Goal: Transaction & Acquisition: Obtain resource

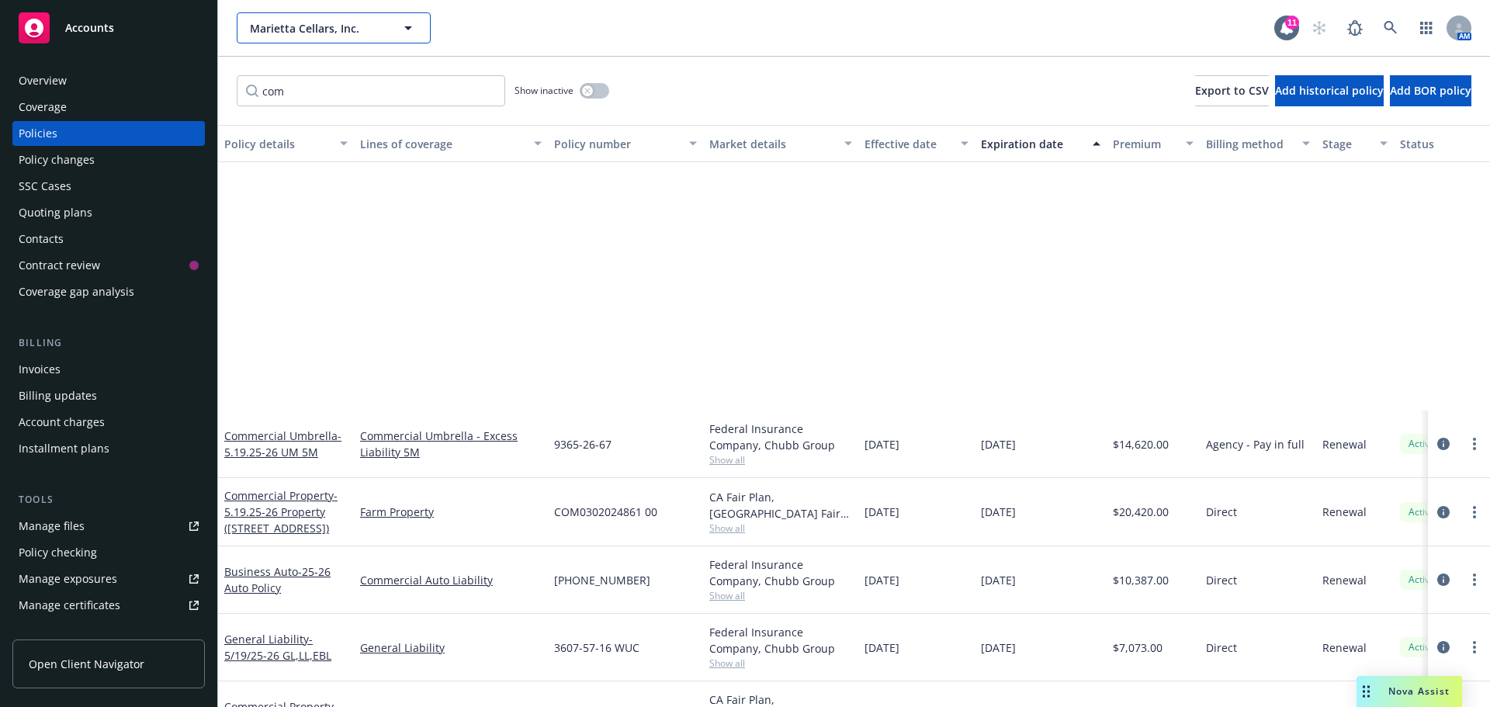
click at [304, 31] on span "Marietta Cellars, Inc." at bounding box center [317, 28] width 134 height 16
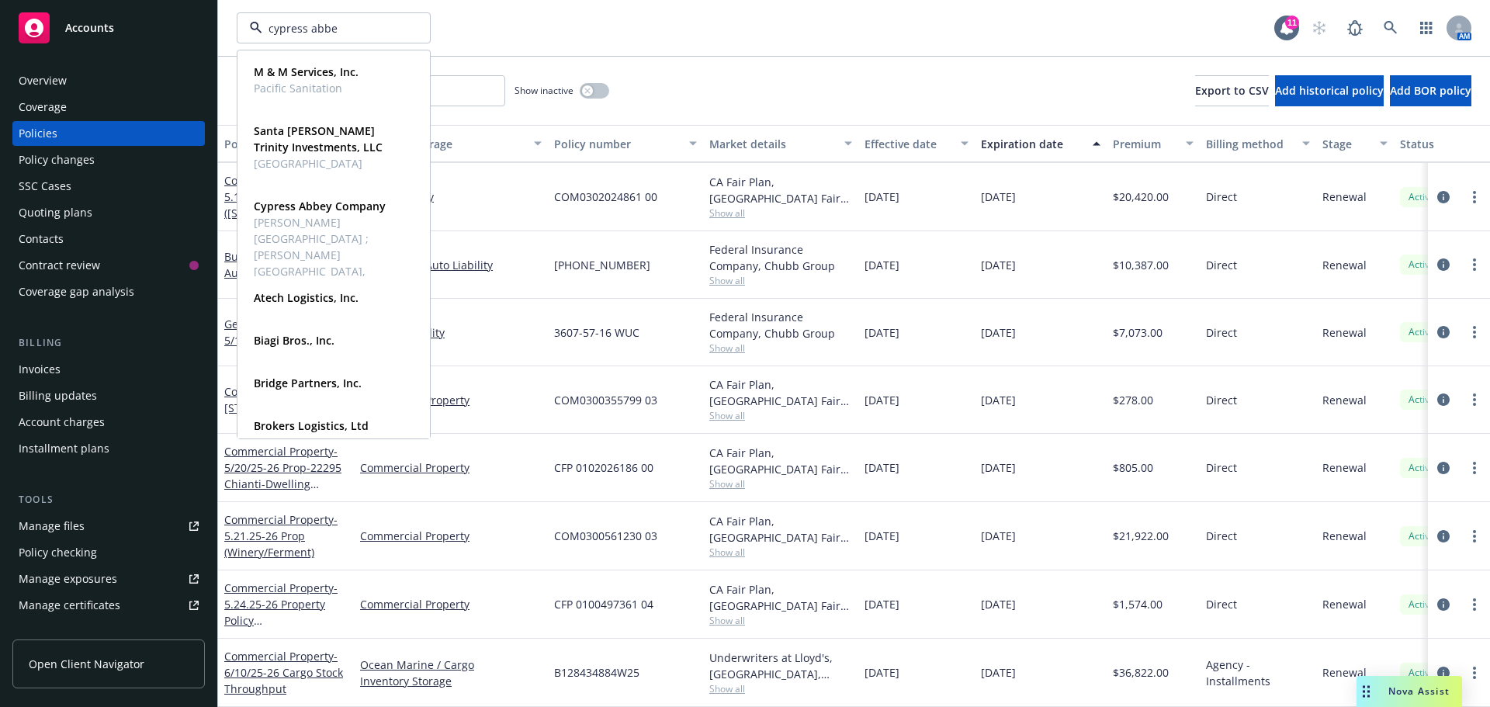
type input "cypress abbey"
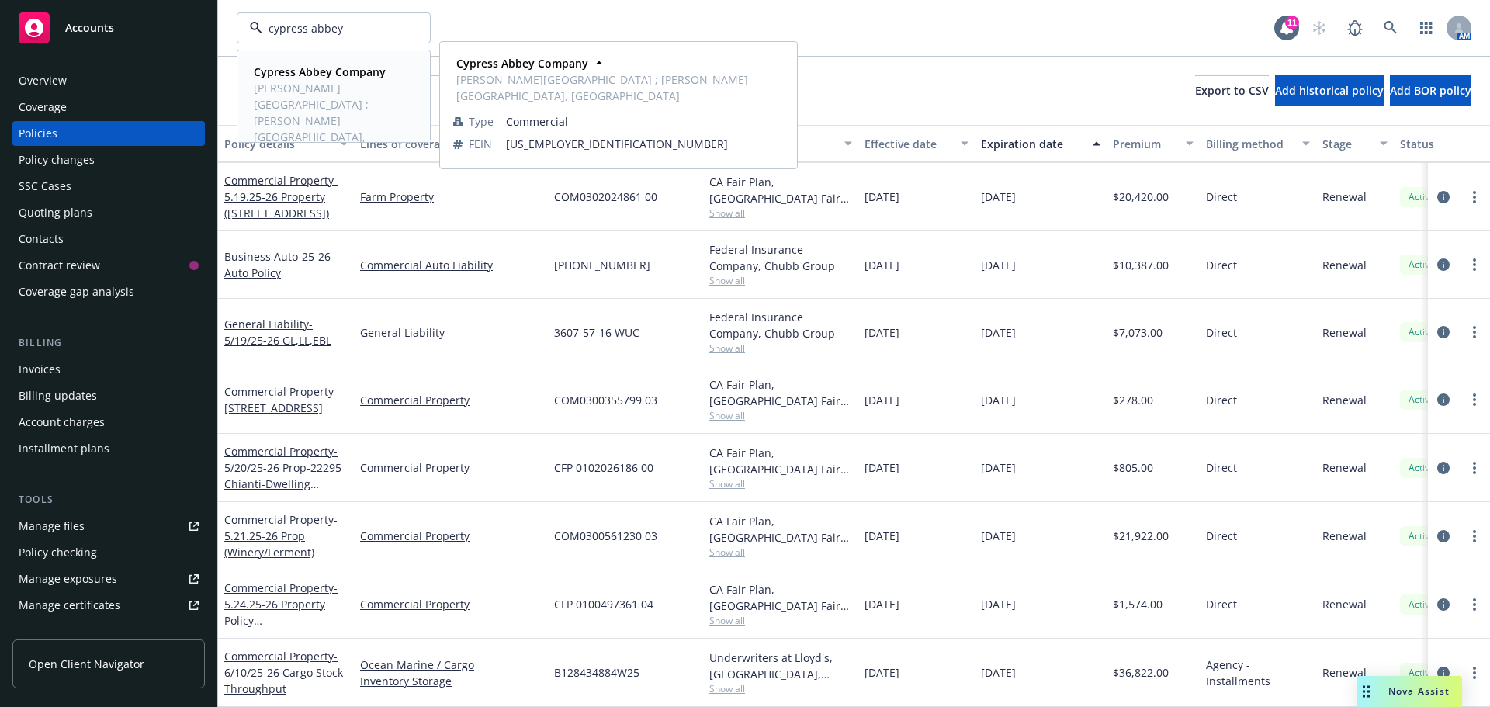
click at [348, 85] on span "[PERSON_NAME][GEOGRAPHIC_DATA] ; [PERSON_NAME][GEOGRAPHIC_DATA], [GEOGRAPHIC_DA…" at bounding box center [332, 121] width 157 height 82
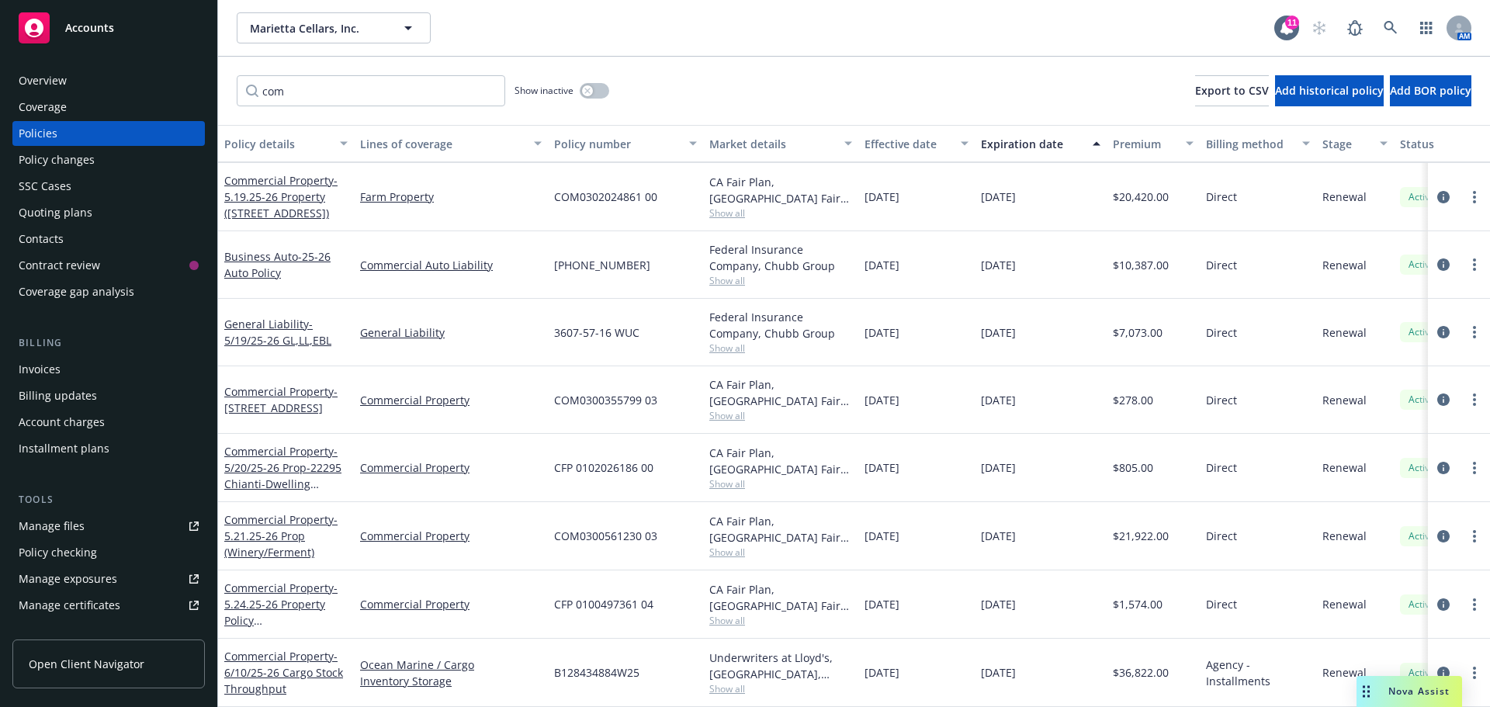
scroll to position [262, 0]
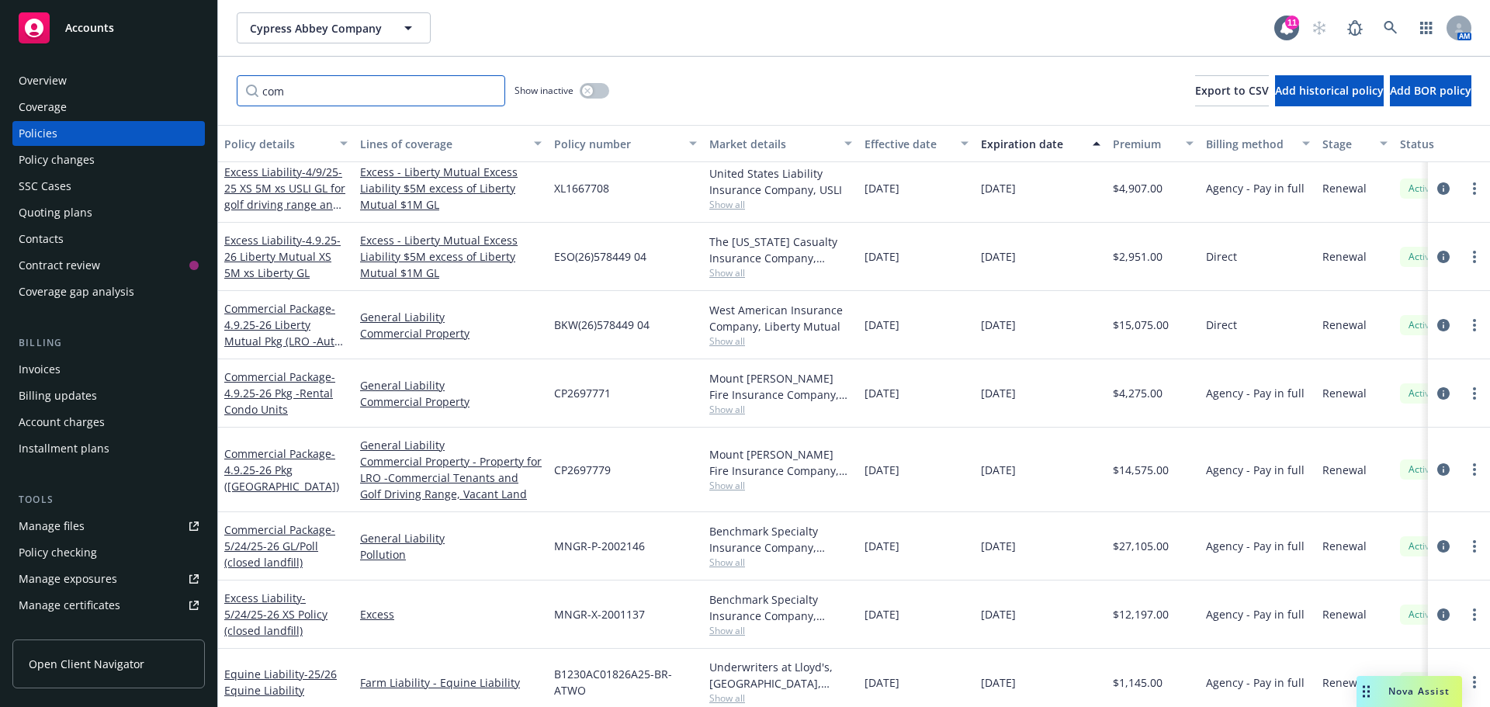
drag, startPoint x: 286, startPoint y: 89, endPoint x: 252, endPoint y: 90, distance: 34.9
click at [252, 90] on input "com" at bounding box center [371, 90] width 269 height 31
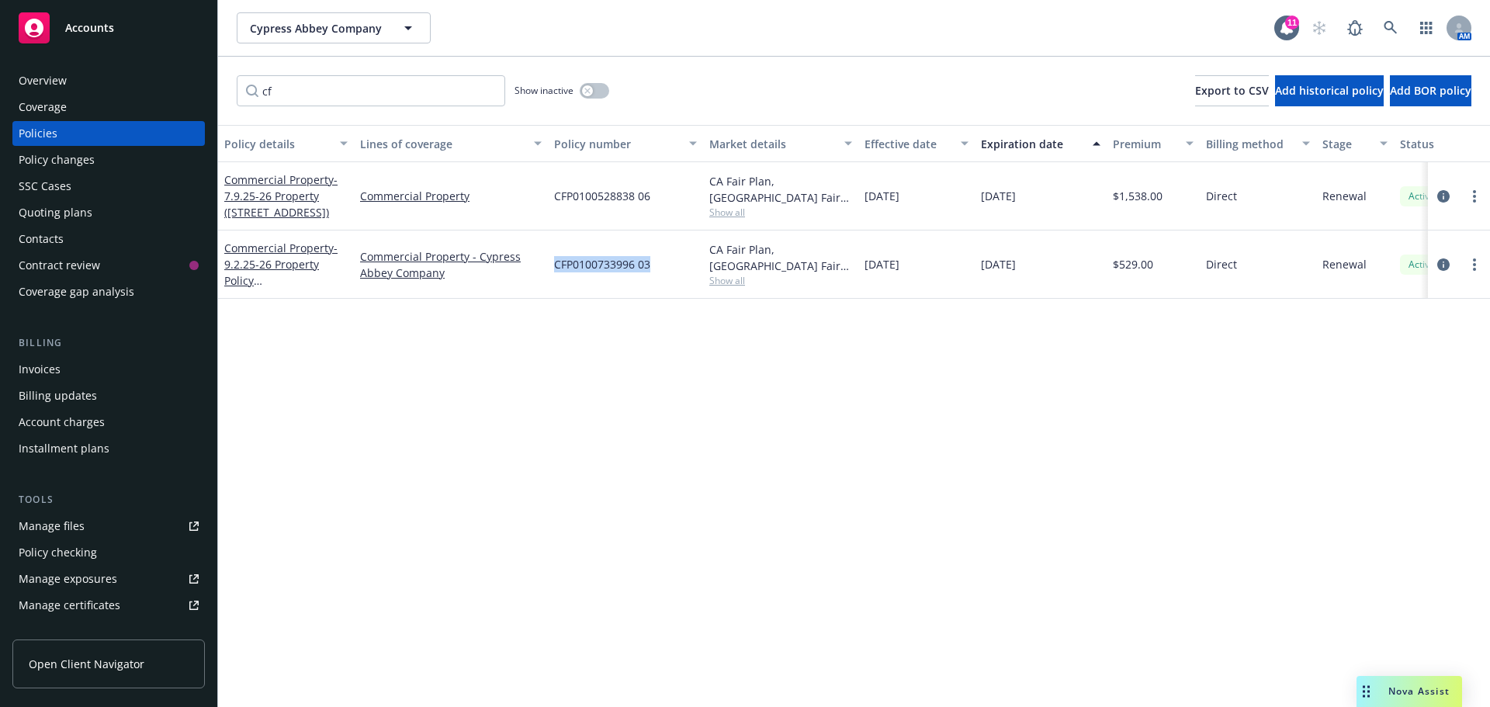
drag, startPoint x: 654, startPoint y: 265, endPoint x: 555, endPoint y: 265, distance: 98.6
click at [555, 265] on div "CFP0100733996 03" at bounding box center [625, 265] width 155 height 68
copy span "CFP0100733996 03"
click at [1444, 263] on icon "circleInformation" at bounding box center [1444, 264] width 12 height 12
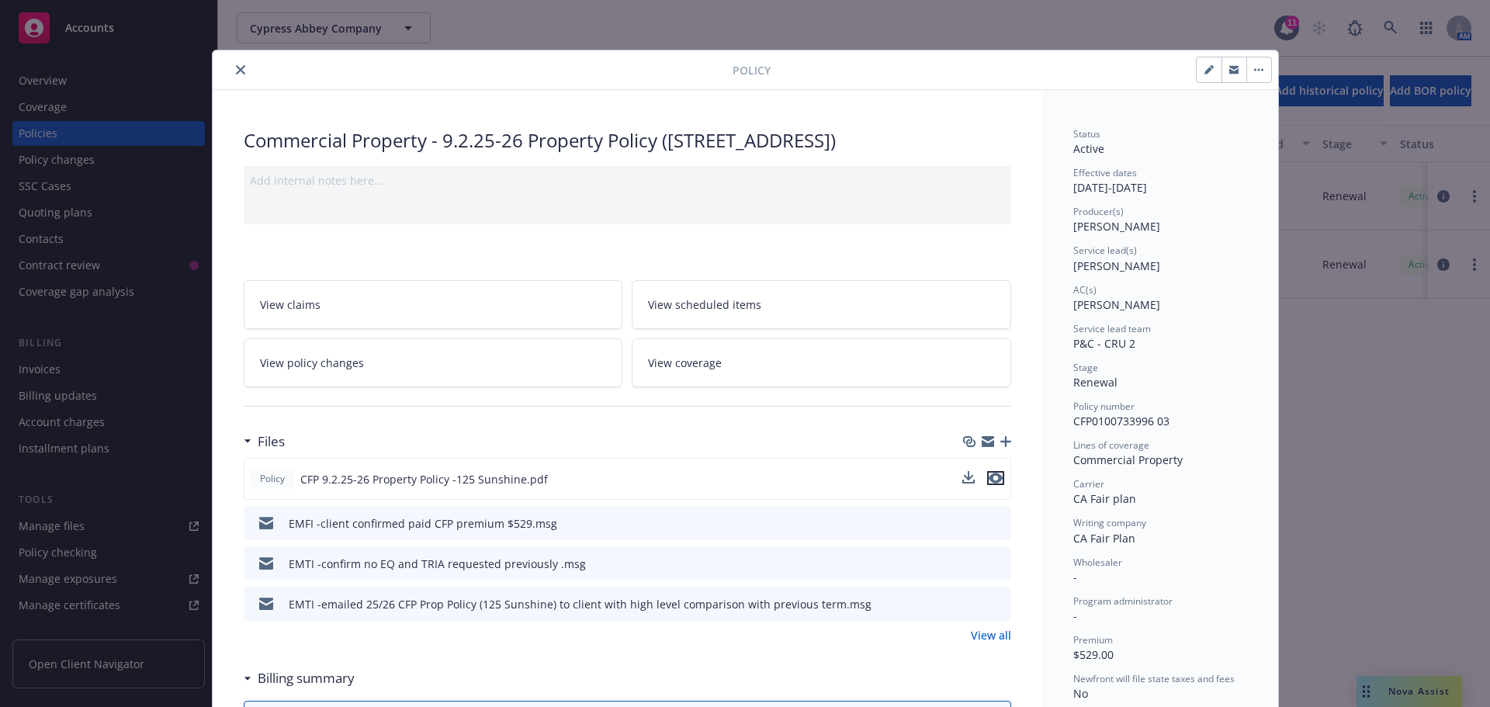
click at [995, 480] on icon "preview file" at bounding box center [996, 478] width 14 height 11
click at [969, 524] on icon "download file" at bounding box center [971, 522] width 12 height 12
click at [224, 75] on div at bounding box center [476, 70] width 514 height 19
click at [236, 69] on icon "close" at bounding box center [240, 69] width 9 height 9
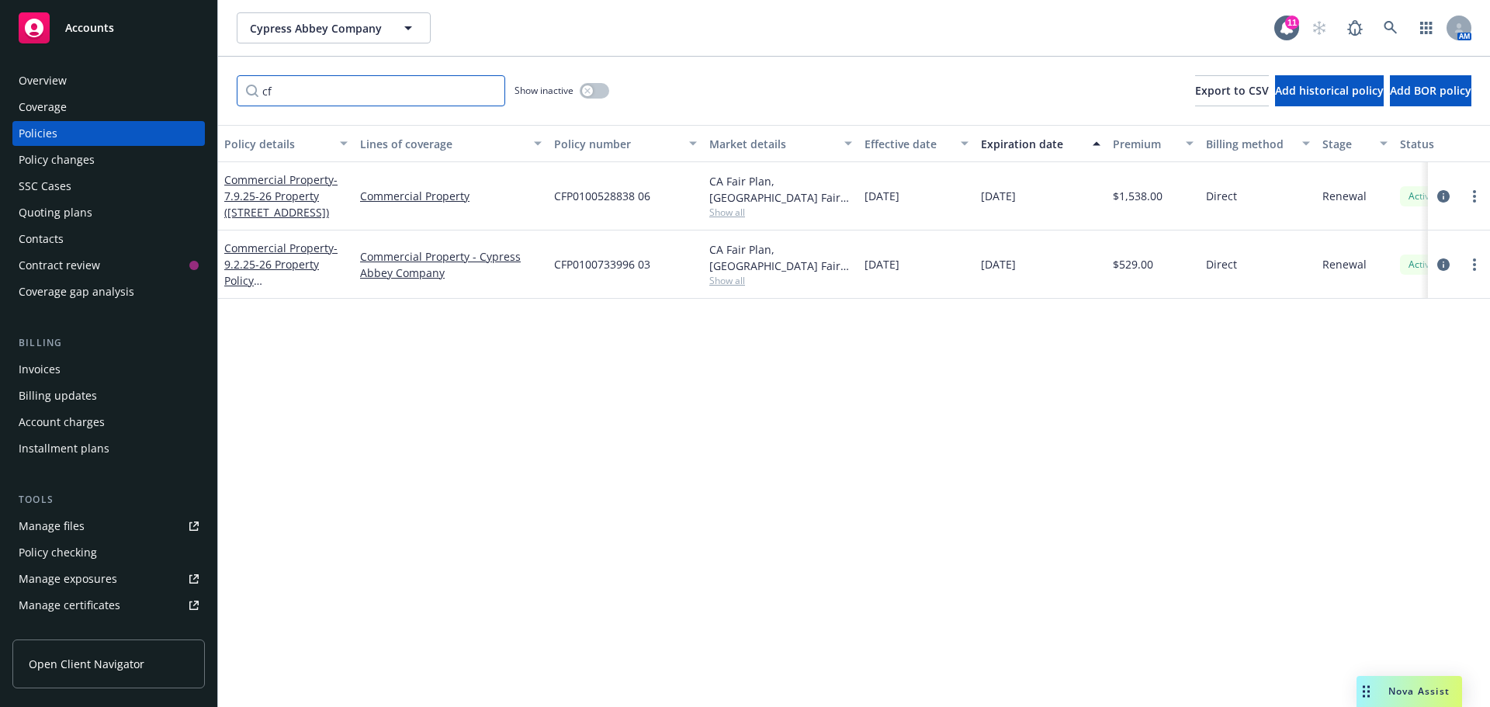
drag, startPoint x: 283, startPoint y: 90, endPoint x: 244, endPoint y: 90, distance: 38.8
click at [244, 90] on input "cf" at bounding box center [371, 90] width 269 height 31
type input "125"
click at [1480, 269] on link "more" at bounding box center [1475, 264] width 19 height 19
click at [1445, 199] on icon "circleInformation" at bounding box center [1444, 196] width 12 height 12
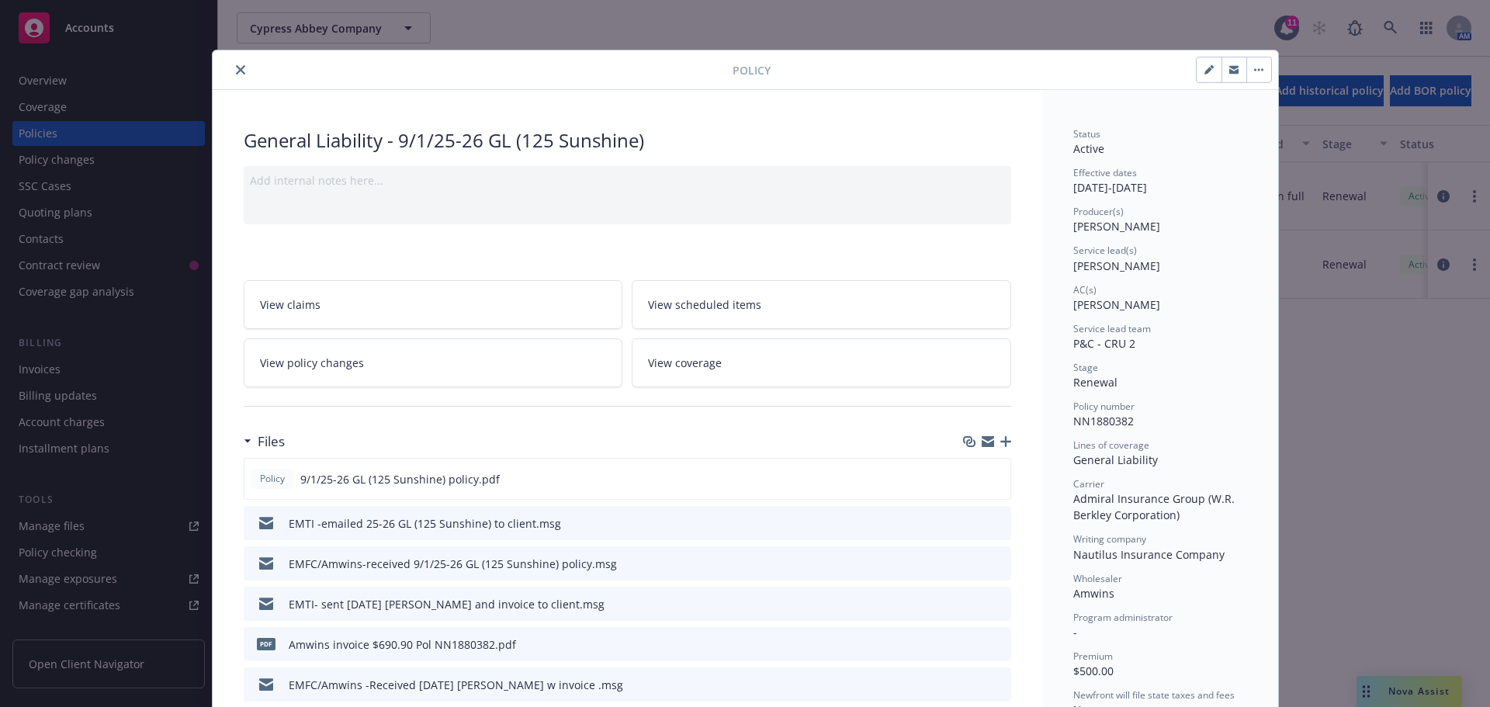
click at [236, 73] on icon "close" at bounding box center [240, 69] width 9 height 9
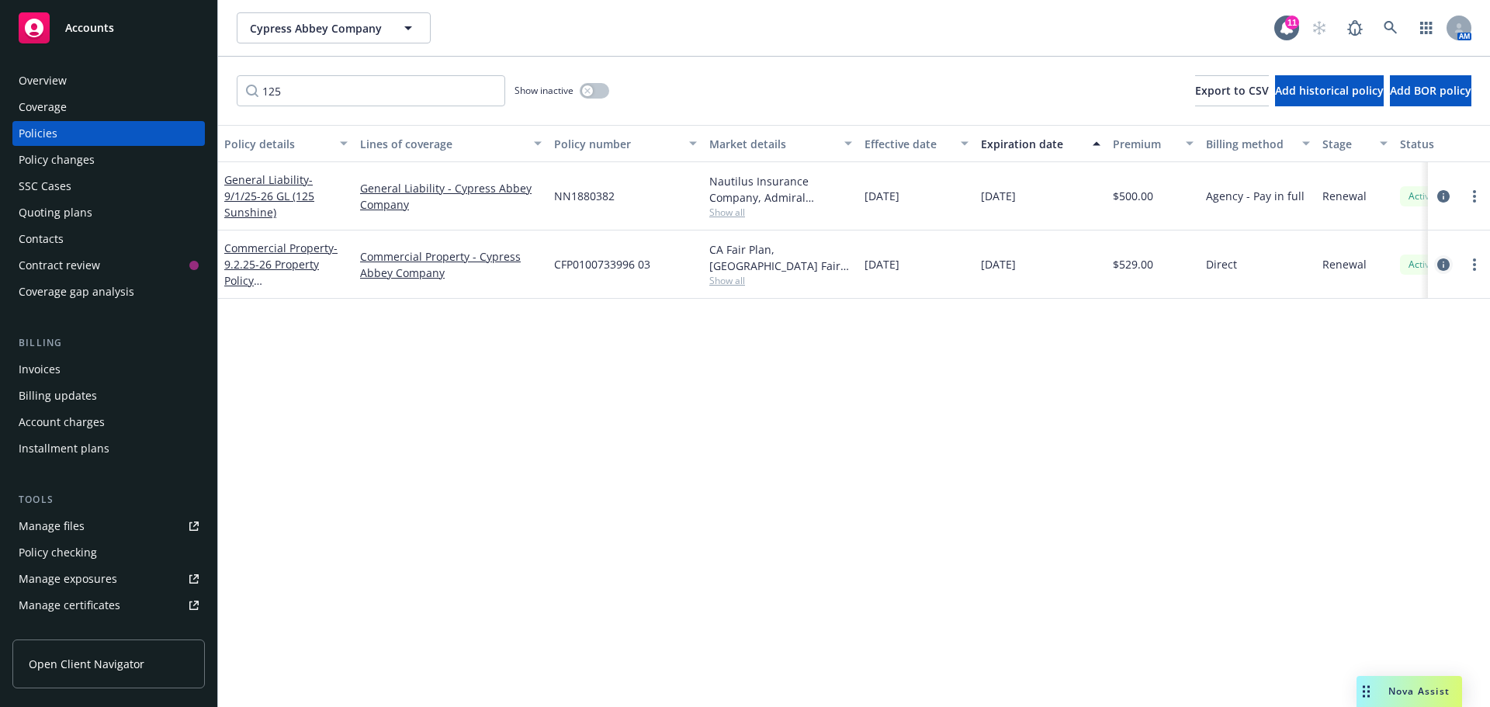
click at [1443, 269] on icon "circleInformation" at bounding box center [1444, 264] width 12 height 12
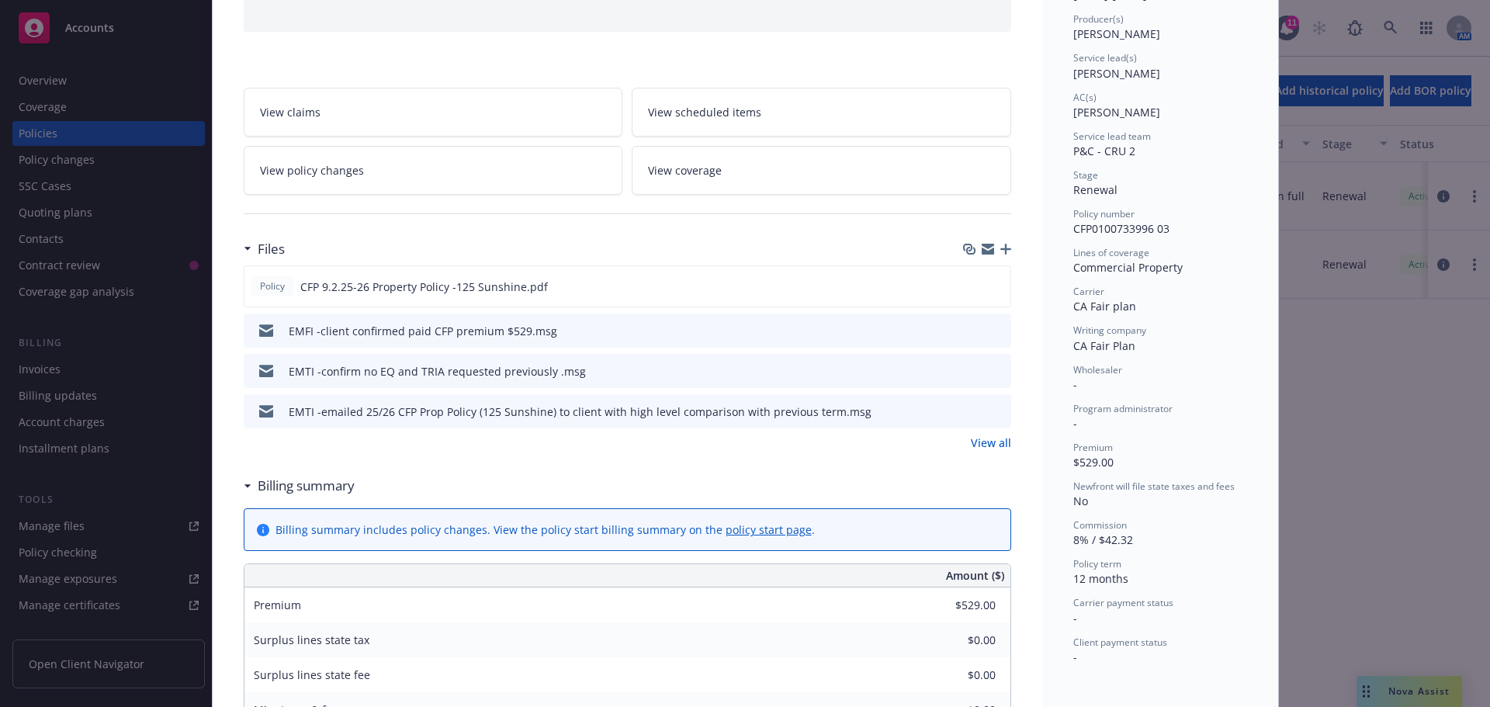
scroll to position [202, 0]
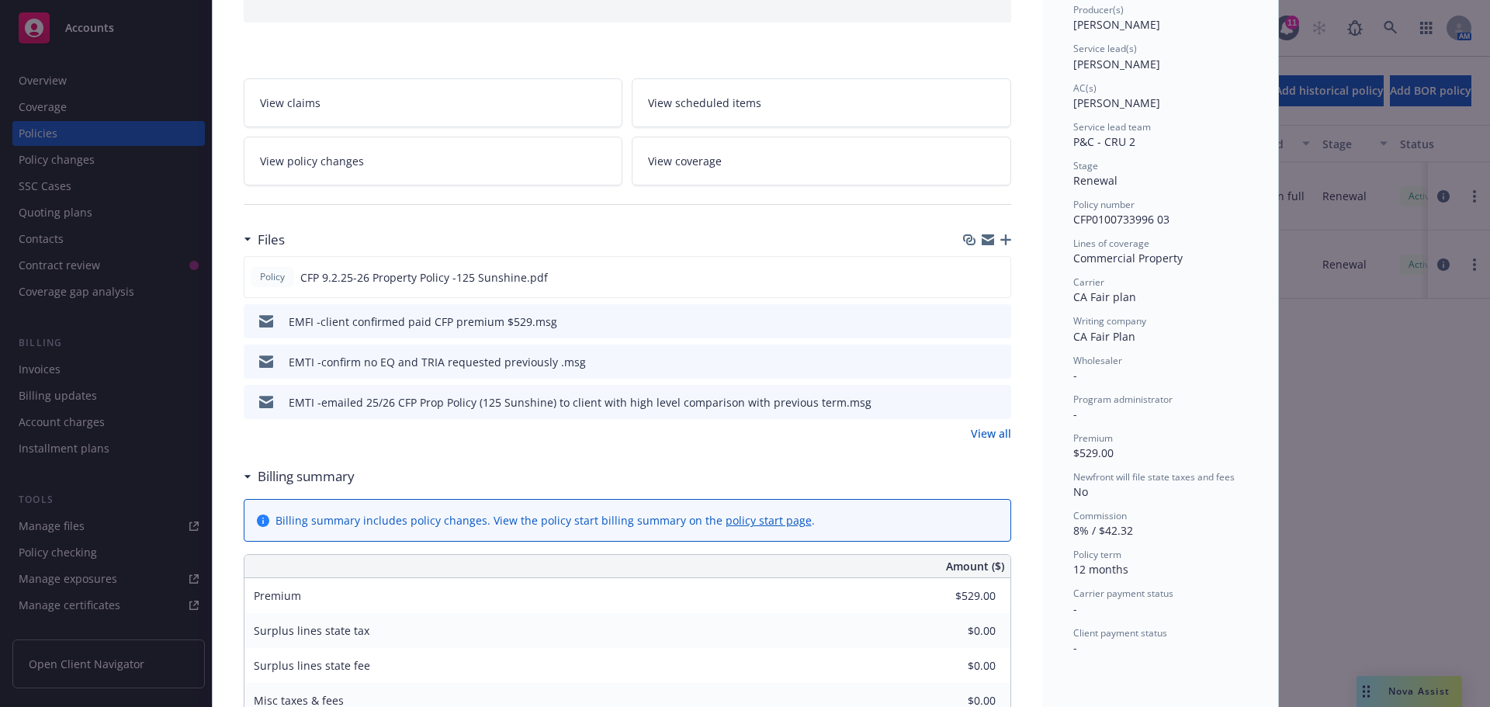
click at [992, 321] on icon "preview file" at bounding box center [997, 320] width 14 height 11
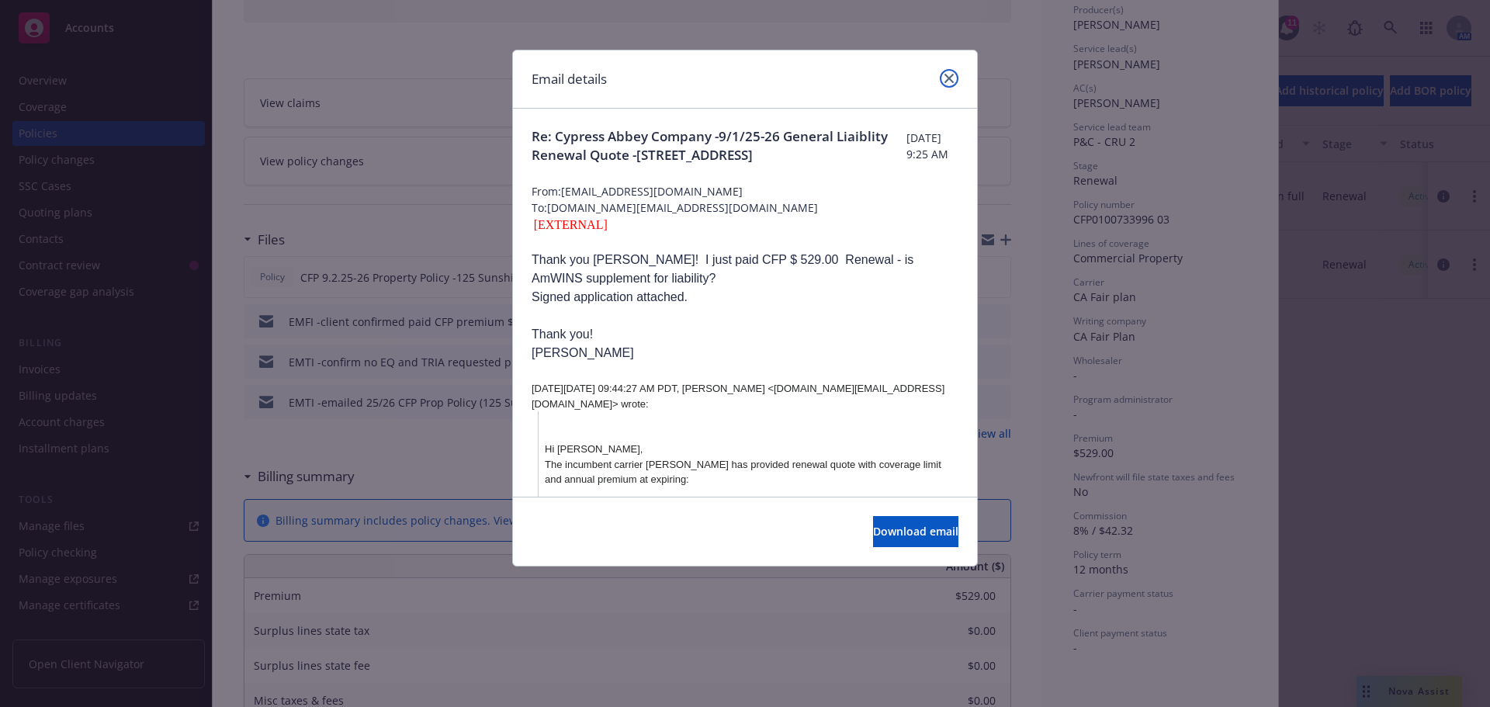
click at [942, 84] on link "close" at bounding box center [949, 78] width 19 height 19
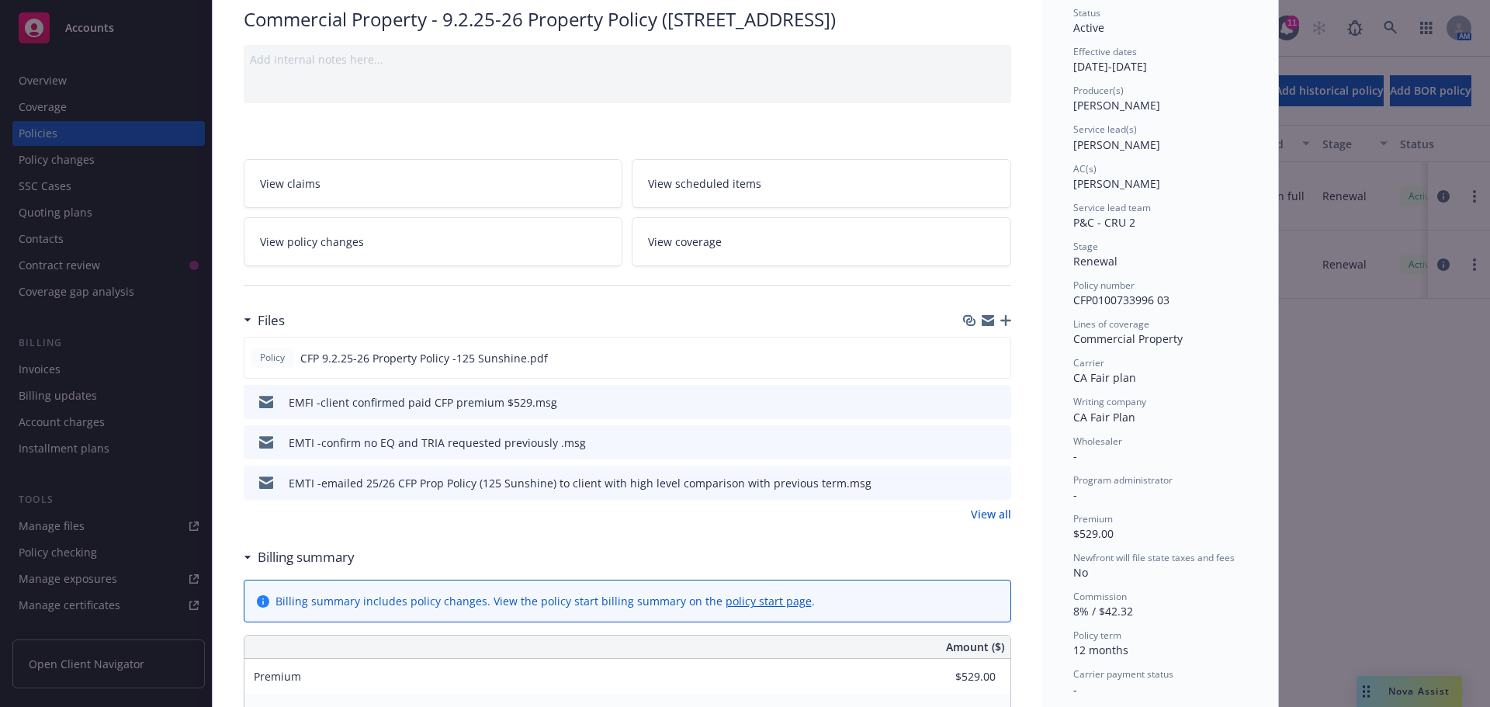
scroll to position [0, 0]
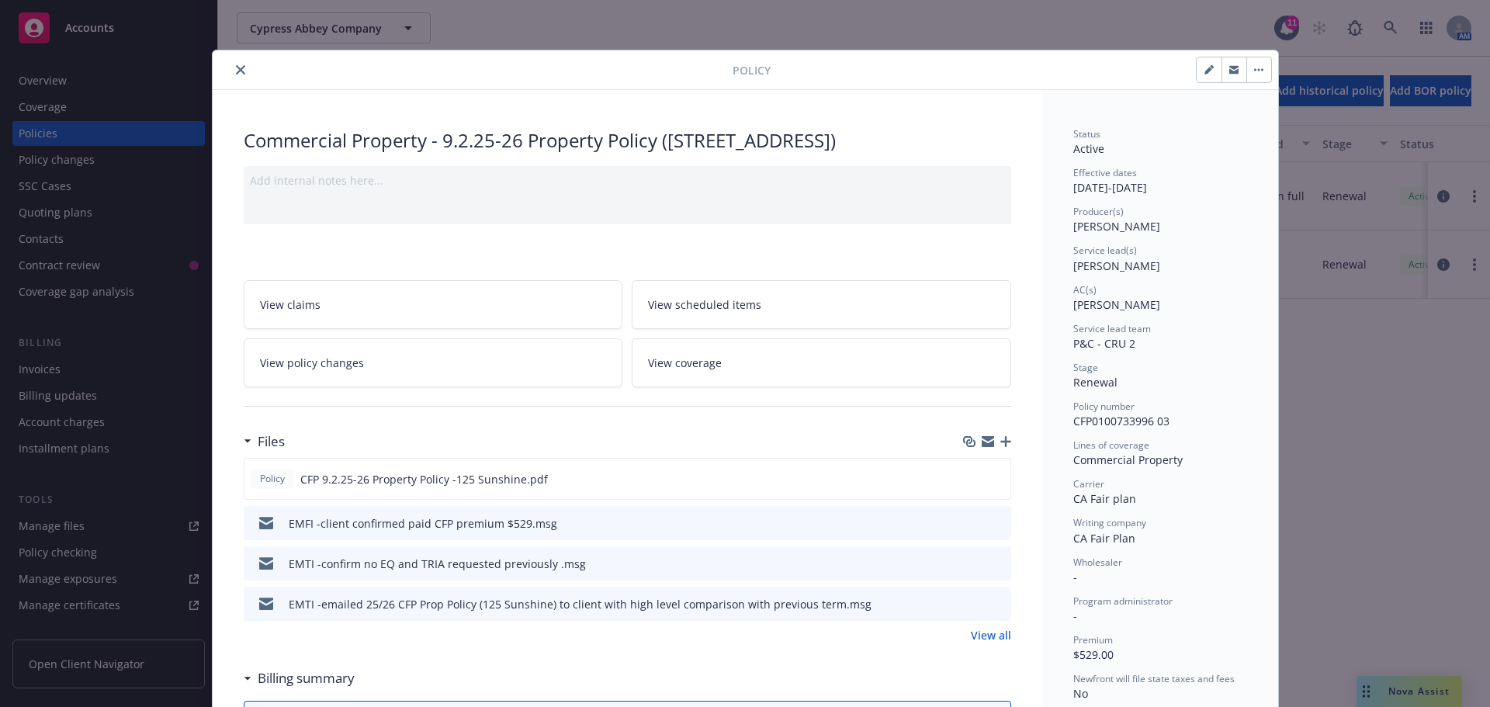
click at [236, 68] on icon "close" at bounding box center [240, 69] width 9 height 9
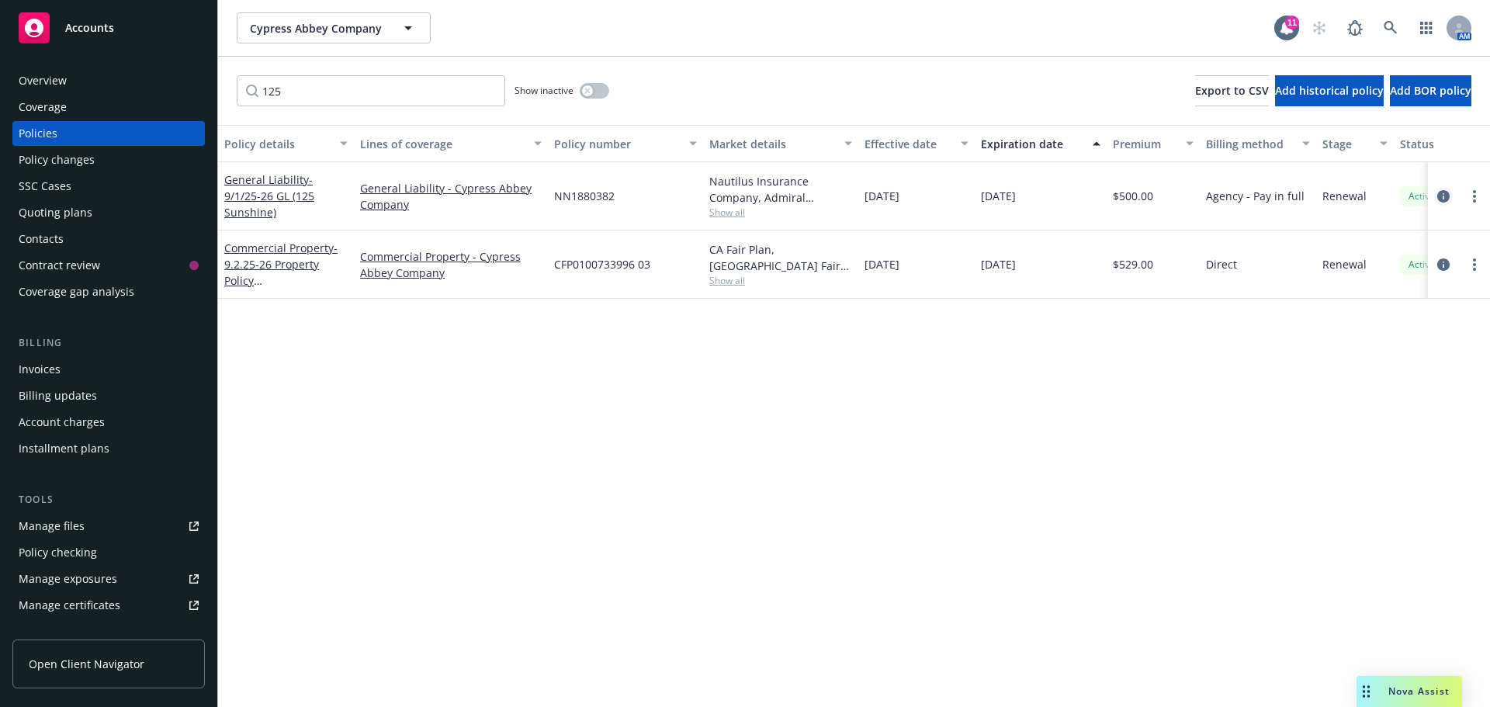
click at [1447, 200] on icon "circleInformation" at bounding box center [1444, 196] width 12 height 12
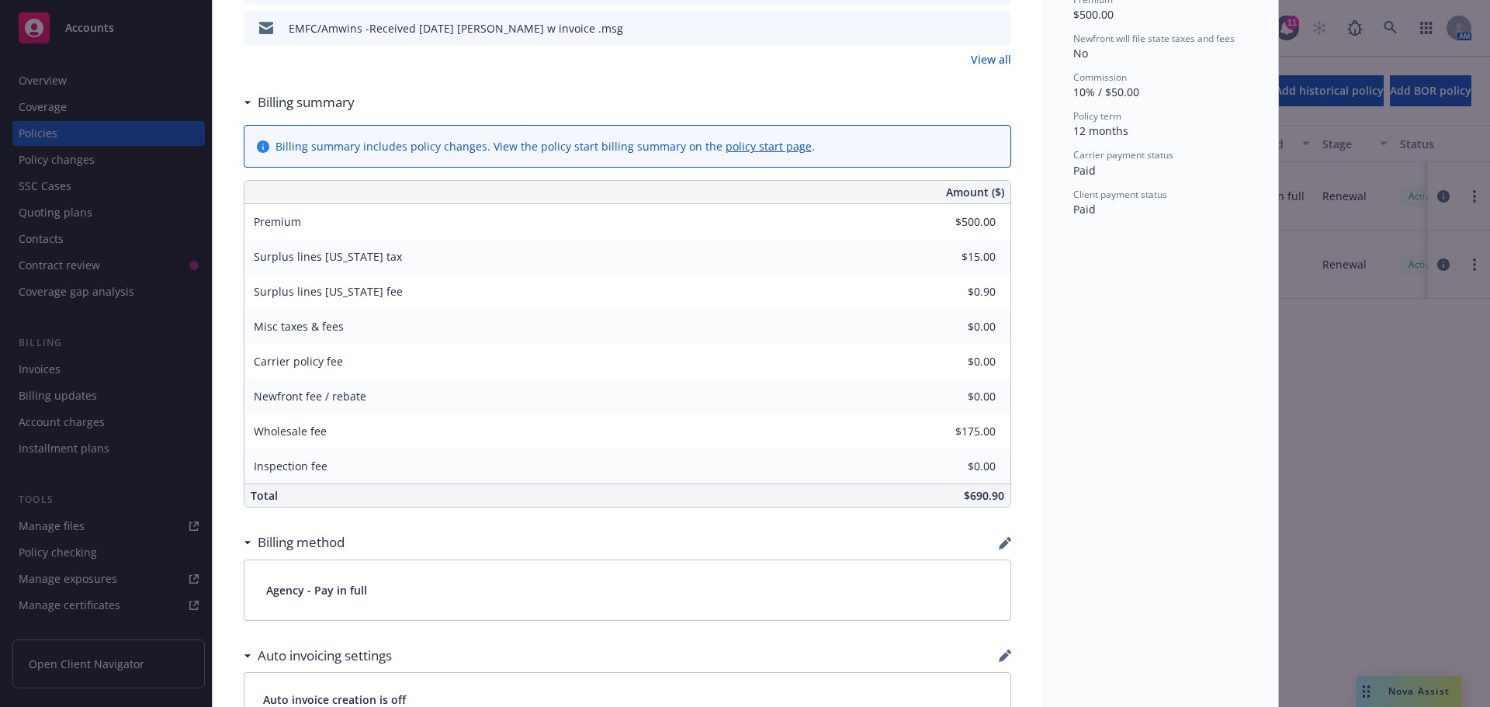
scroll to position [668, 0]
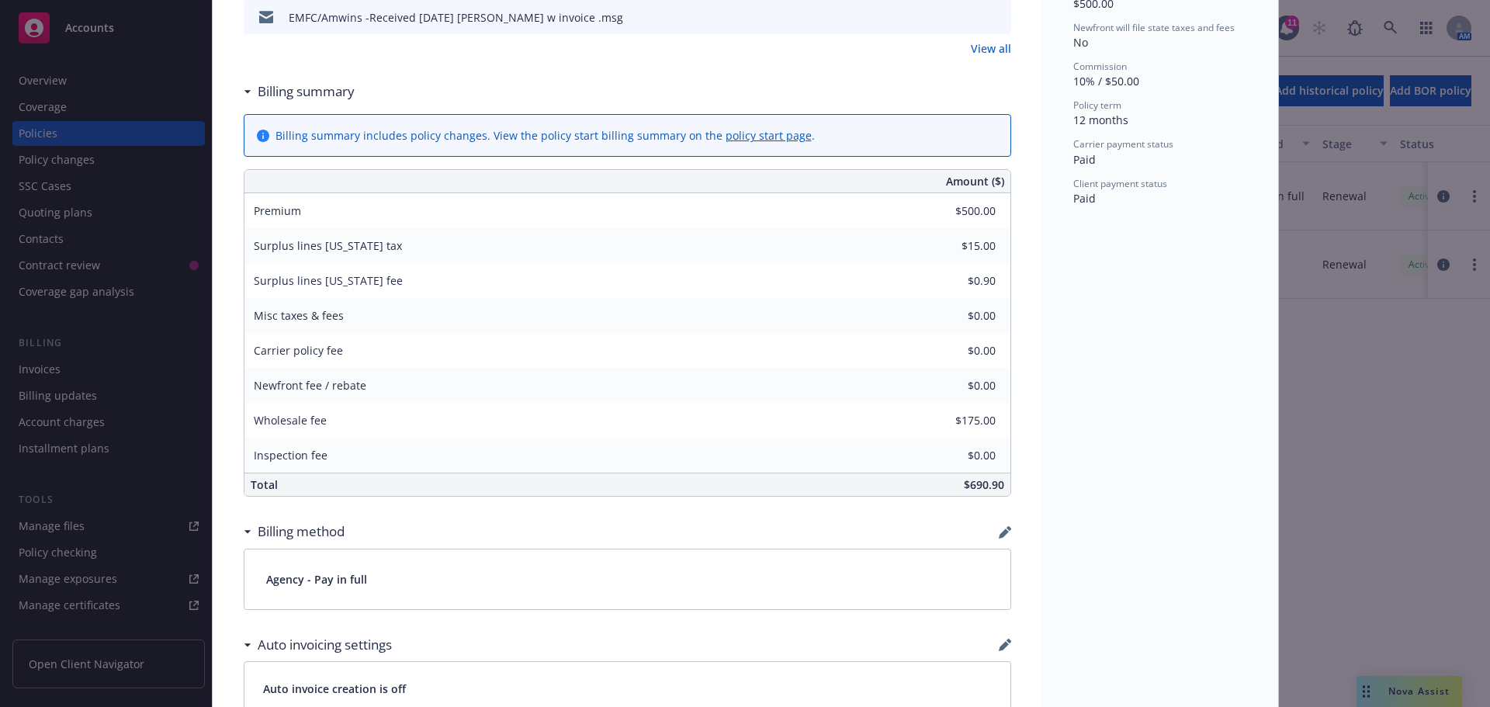
click at [36, 375] on div "Policy General Liability - 9/1/25-26 GL (125 Sunshine) Add internal notes here.…" at bounding box center [745, 353] width 1490 height 707
click at [30, 370] on div "Policy General Liability - 9/1/25-26 GL (125 Sunshine) Add internal notes here.…" at bounding box center [745, 353] width 1490 height 707
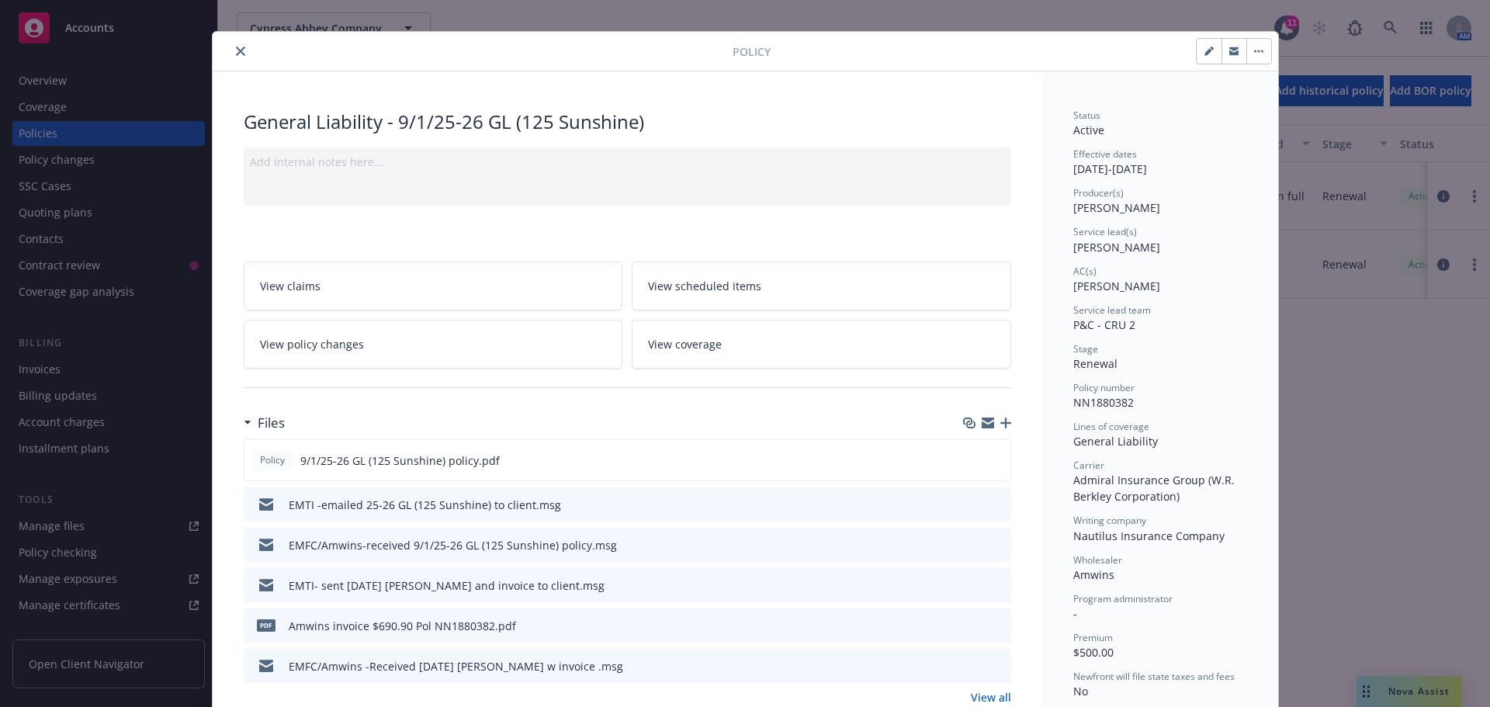
scroll to position [0, 0]
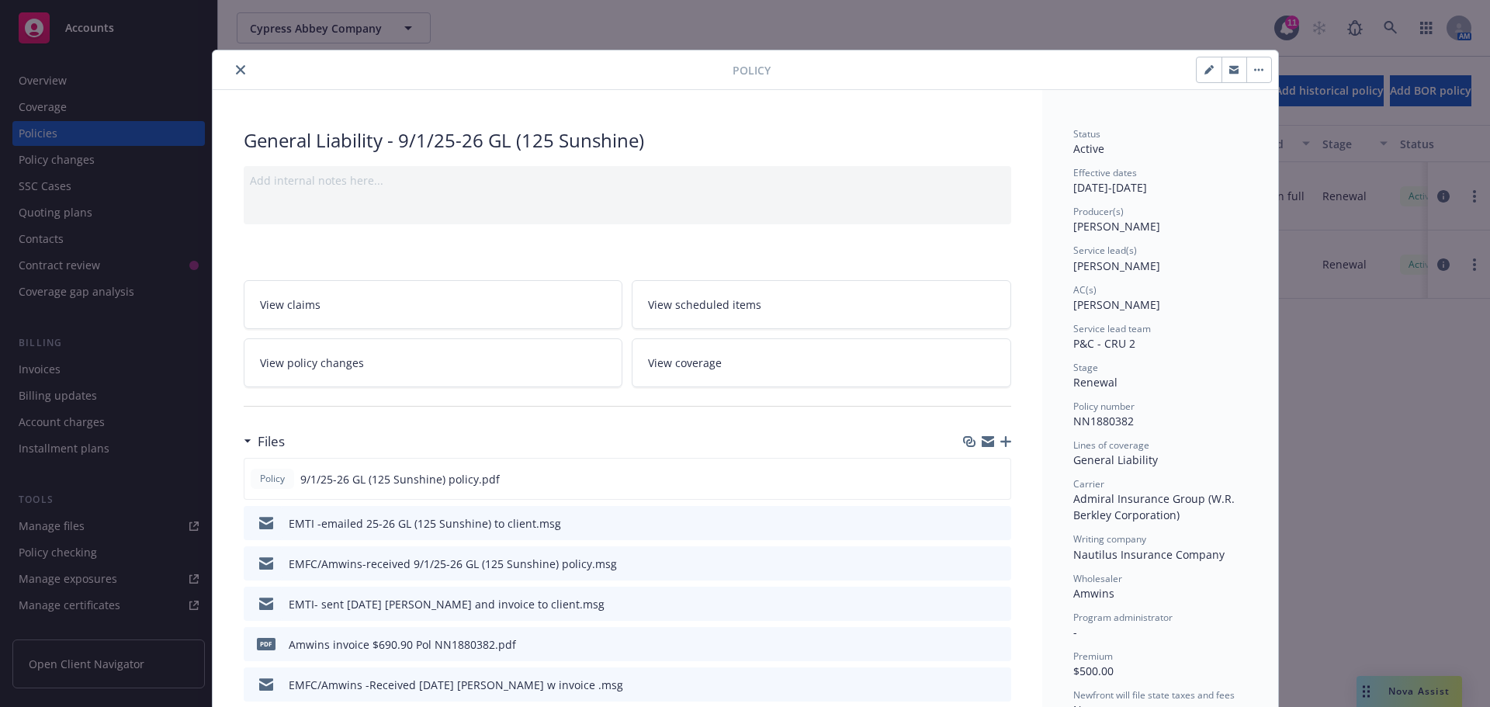
click at [236, 71] on icon "close" at bounding box center [240, 69] width 9 height 9
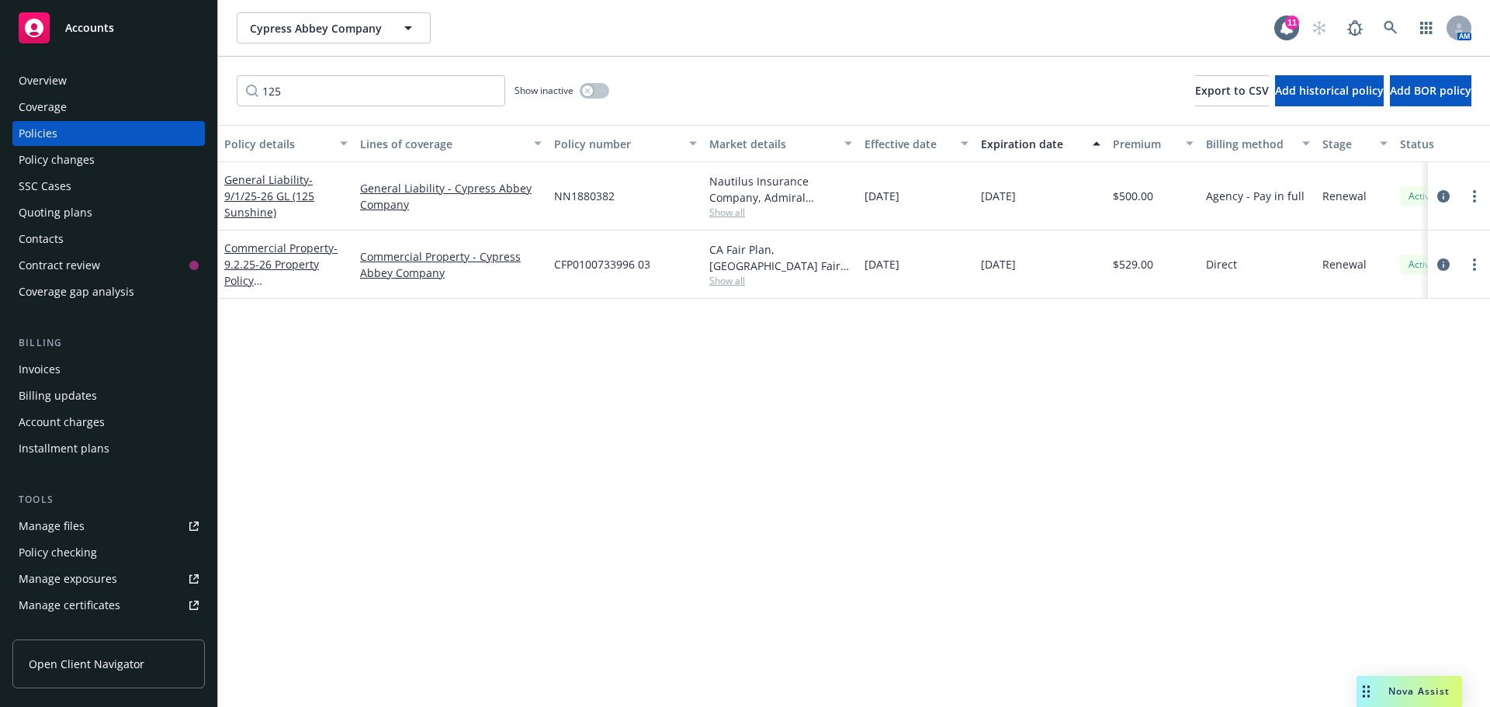
click at [31, 366] on div "Invoices" at bounding box center [40, 369] width 42 height 25
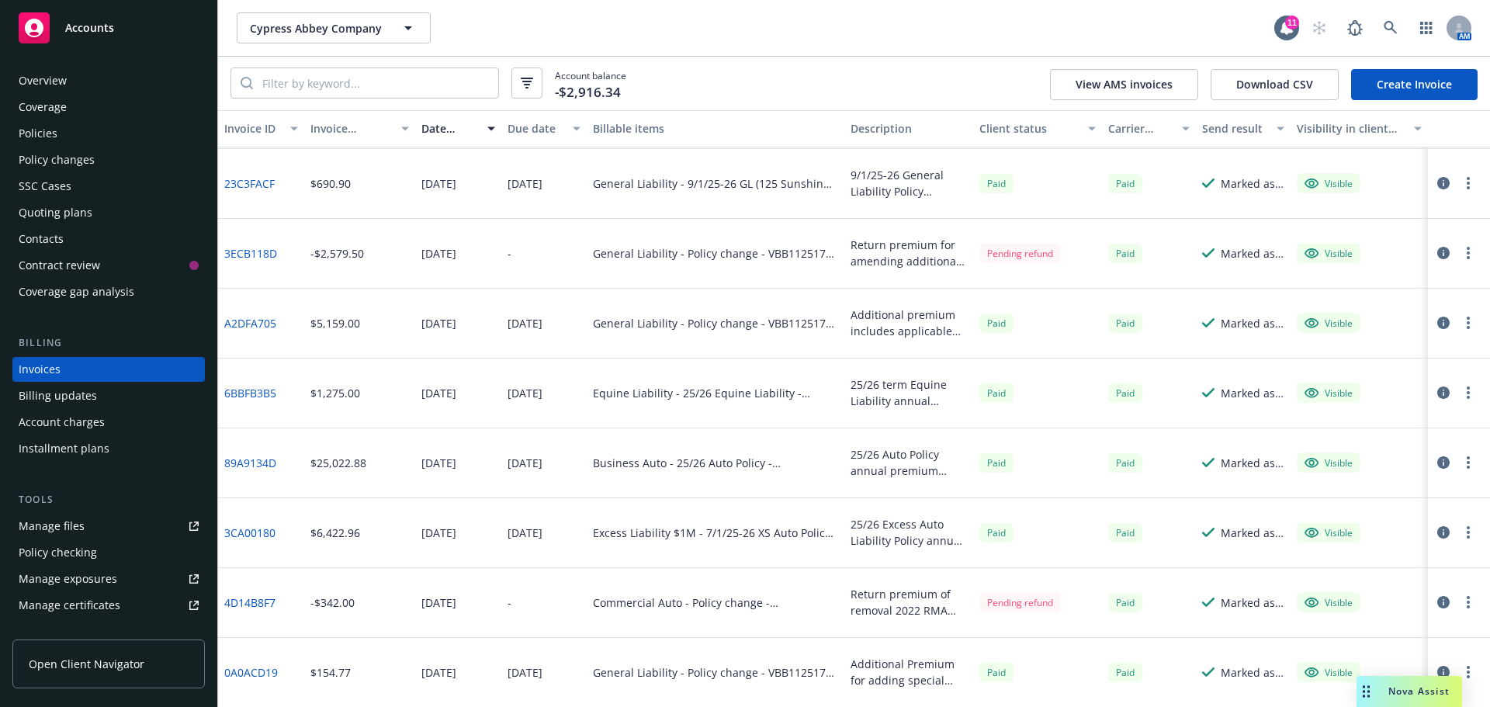
scroll to position [78, 0]
